Goal: Task Accomplishment & Management: Manage account settings

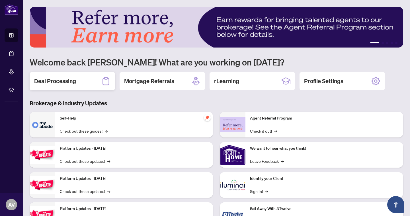
click at [60, 85] on h2 "Deal Processing" at bounding box center [55, 81] width 42 height 8
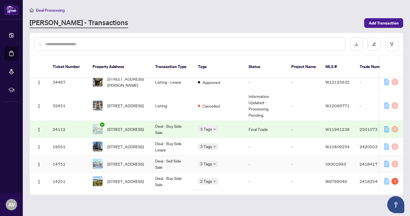
scroll to position [202, 0]
click at [125, 161] on span "162 Bilanski Farm Rd Brantford Ontario N3S 0J3 Canada, Brantford, Ontario N3S 0…" at bounding box center [125, 164] width 36 height 6
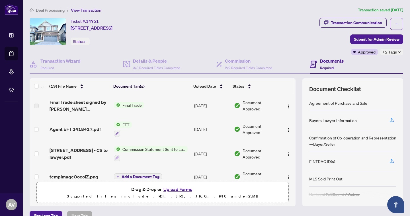
click at [125, 107] on span "Final Trade" at bounding box center [132, 105] width 24 height 6
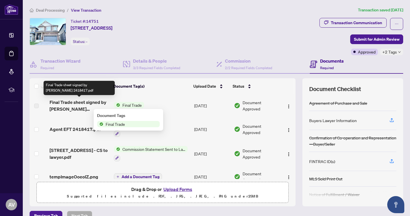
click at [85, 102] on span "Final Trade sheet signed by BOR 2418417.pdf" at bounding box center [80, 106] width 60 height 14
click at [77, 104] on span "Final Trade sheet signed by BOR 2418417.pdf" at bounding box center [80, 106] width 60 height 14
click at [63, 108] on span "Final Trade sheet signed by BOR 2418417.pdf" at bounding box center [80, 106] width 60 height 14
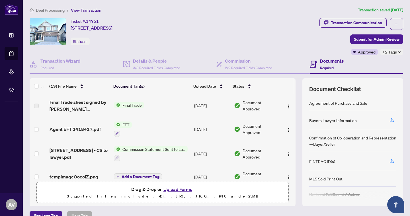
click at [130, 106] on span "Final Trade" at bounding box center [132, 105] width 24 height 6
click at [132, 105] on span "Final Trade" at bounding box center [132, 105] width 24 height 6
click at [124, 126] on span "Final Trade" at bounding box center [115, 124] width 24 height 6
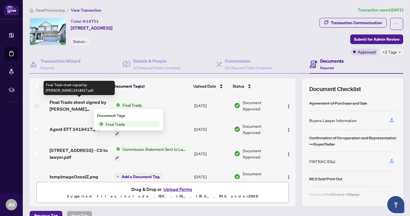
click at [69, 103] on span "Final Trade sheet signed by BOR 2418417.pdf" at bounding box center [80, 106] width 60 height 14
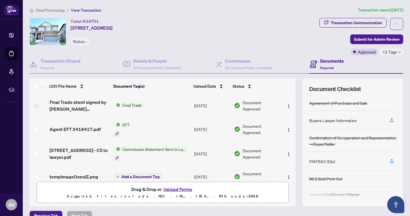
click at [36, 106] on label at bounding box center [36, 106] width 5 height 6
click at [290, 105] on button "button" at bounding box center [288, 105] width 9 height 9
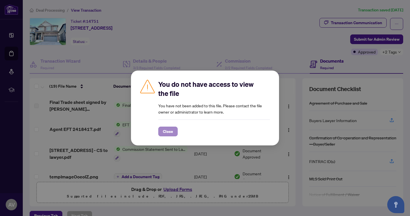
click at [170, 135] on span "Close" at bounding box center [168, 131] width 10 height 9
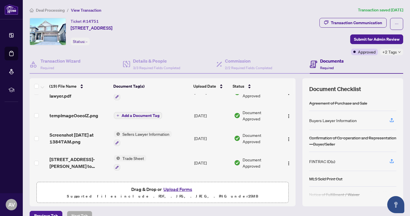
scroll to position [62, 0]
